Goal: Task Accomplishment & Management: Use online tool/utility

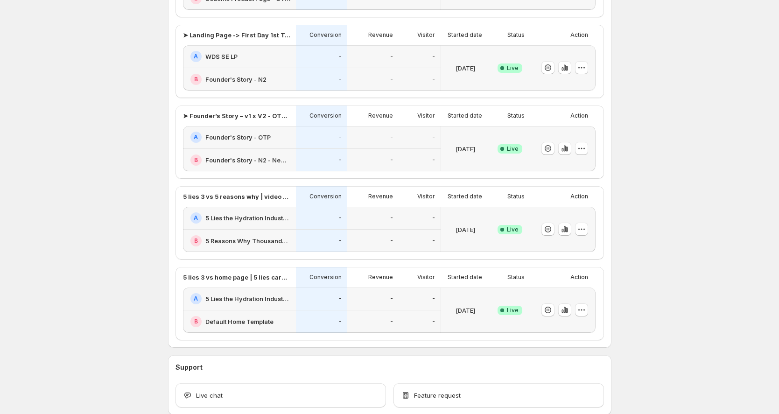
scroll to position [335, 0]
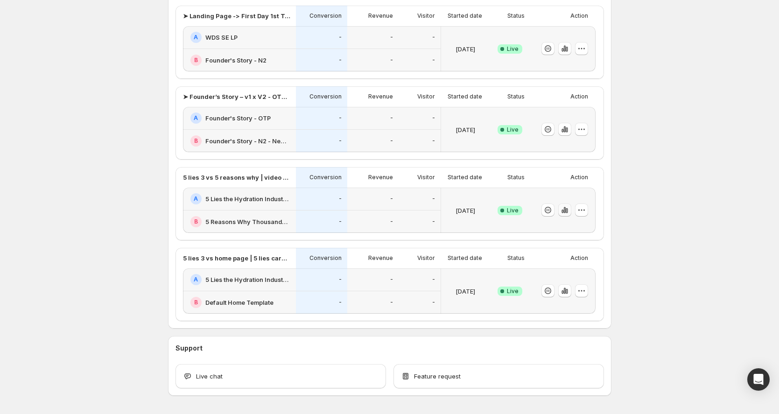
click at [568, 211] on icon "button" at bounding box center [567, 210] width 2 height 5
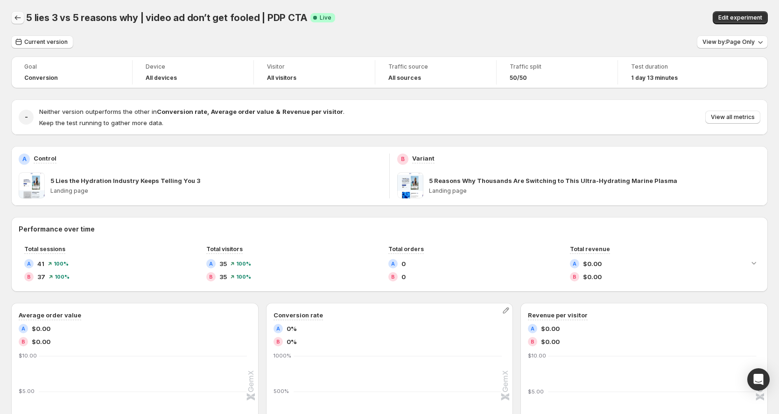
click at [14, 19] on icon "Back" at bounding box center [17, 17] width 9 height 9
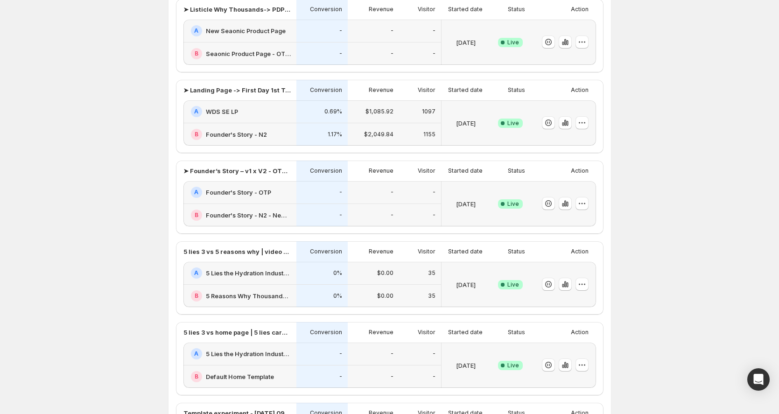
scroll to position [166, 0]
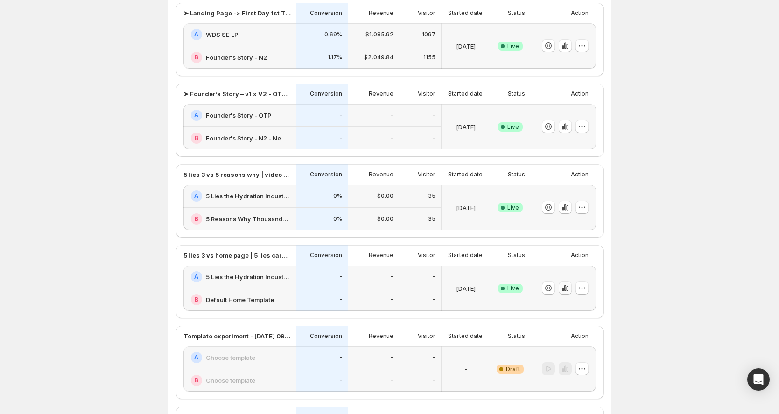
click at [565, 287] on icon "button" at bounding box center [565, 287] width 9 height 9
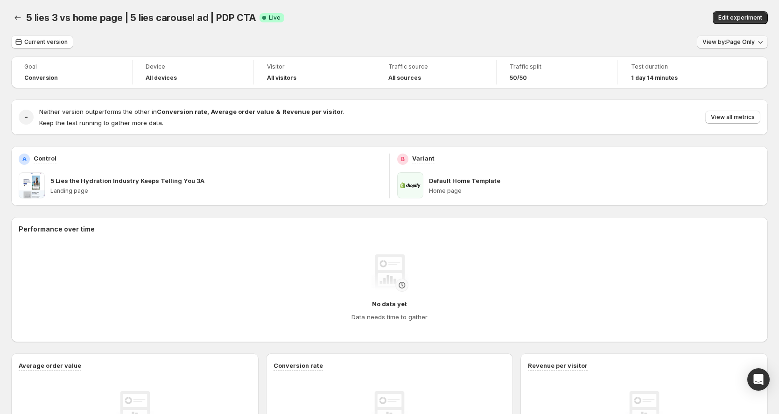
click at [738, 46] on button "View by: Page Only" at bounding box center [732, 41] width 71 height 13
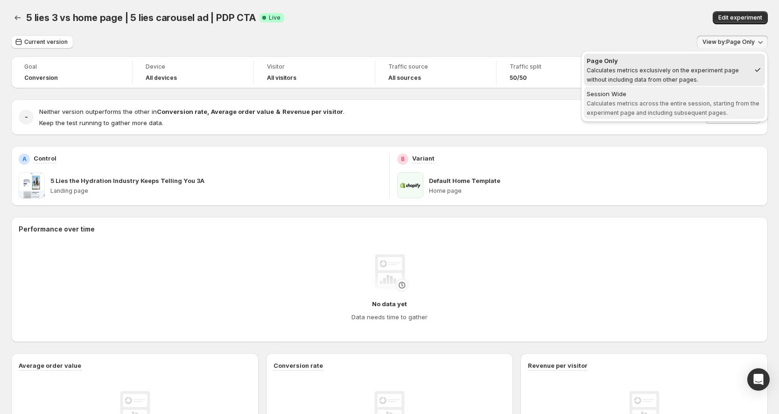
click at [637, 110] on span "Calculates metrics across the entire session, starting from the experiment page…" at bounding box center [673, 108] width 173 height 16
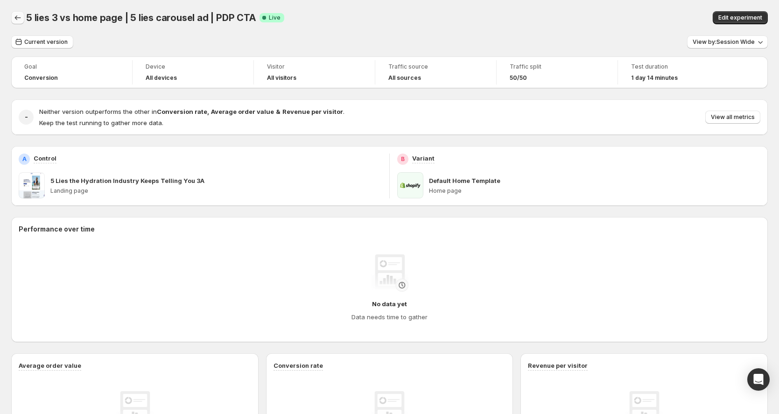
click at [14, 14] on icon "Back" at bounding box center [17, 17] width 9 height 9
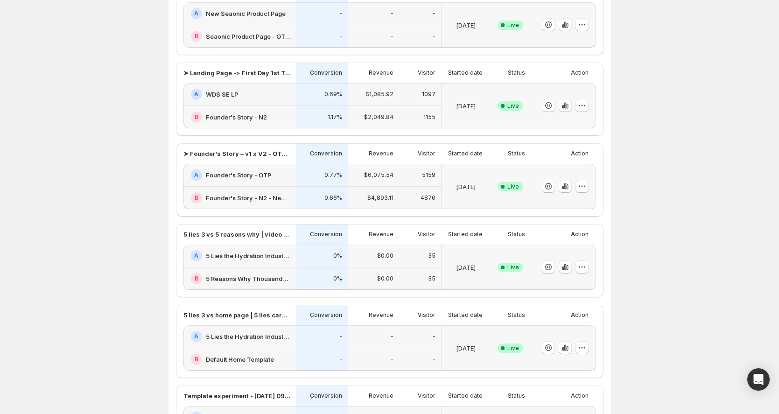
scroll to position [134, 0]
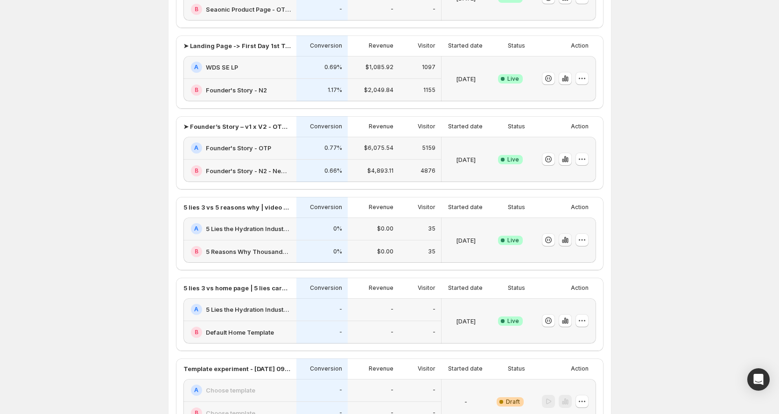
click at [566, 242] on icon "button" at bounding box center [565, 240] width 2 height 6
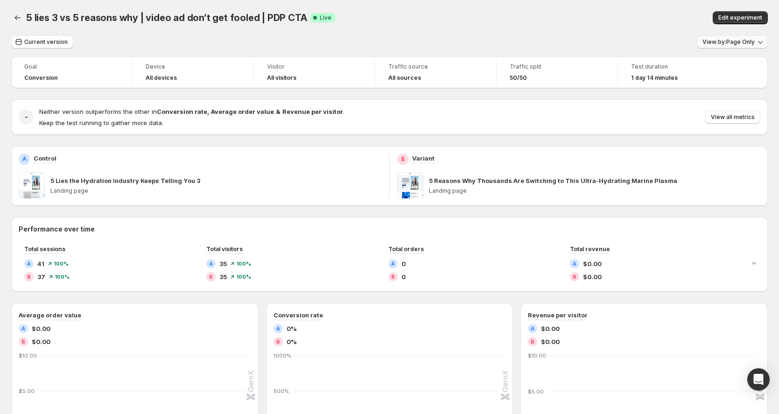
click at [745, 39] on span "View by: Page Only" at bounding box center [729, 41] width 52 height 7
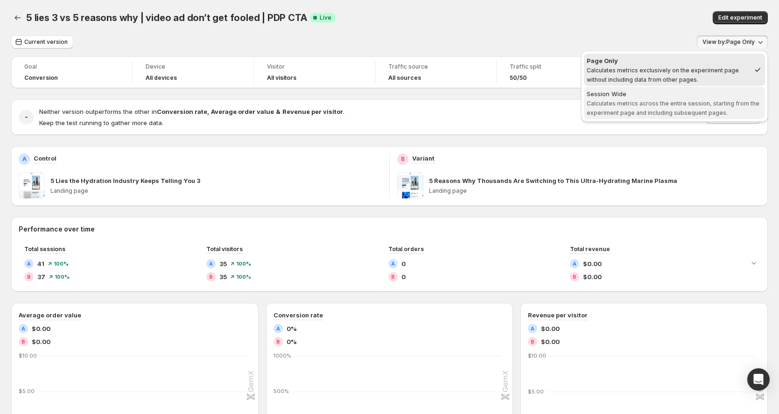
click at [660, 88] on button "Session Wide Calculates metrics across the entire session, starting from the ex…" at bounding box center [674, 103] width 181 height 32
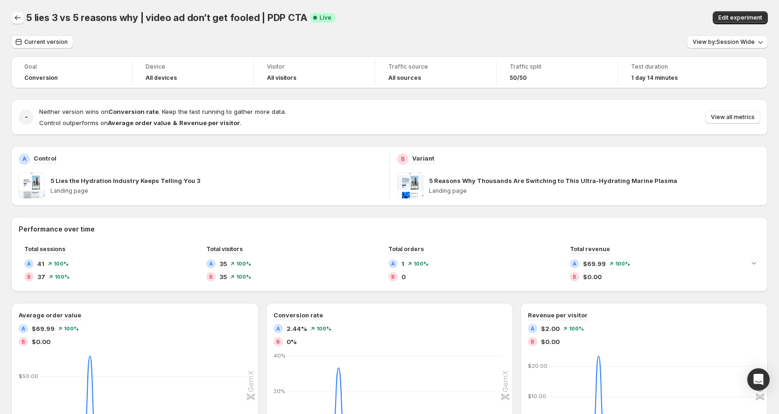
click at [14, 21] on icon "Back" at bounding box center [17, 17] width 9 height 9
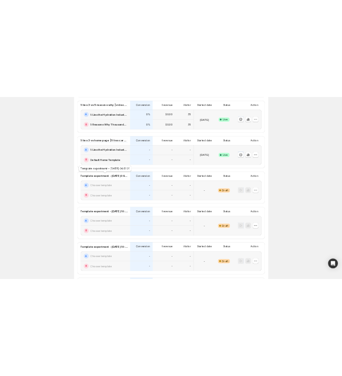
scroll to position [243, 0]
